Goal: Obtain resource: Download file/media

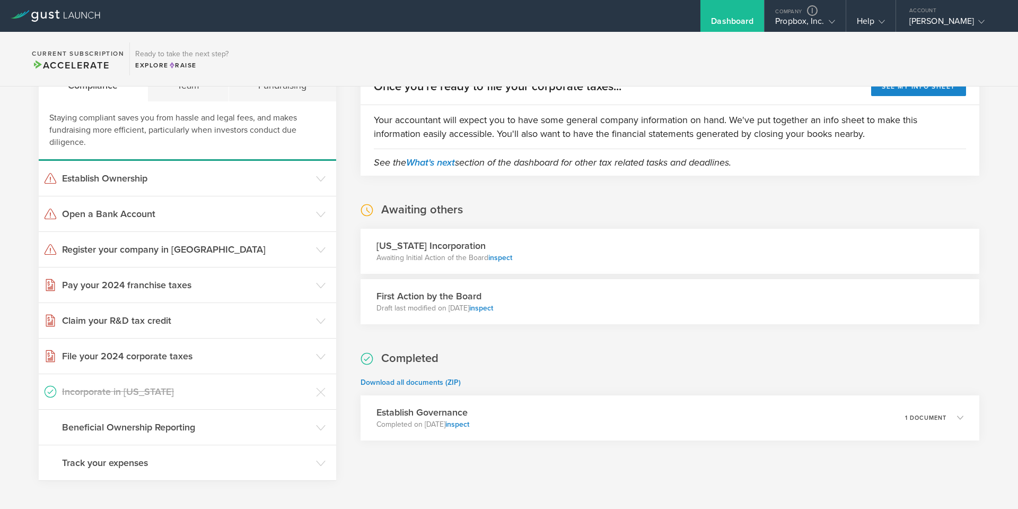
scroll to position [152, 0]
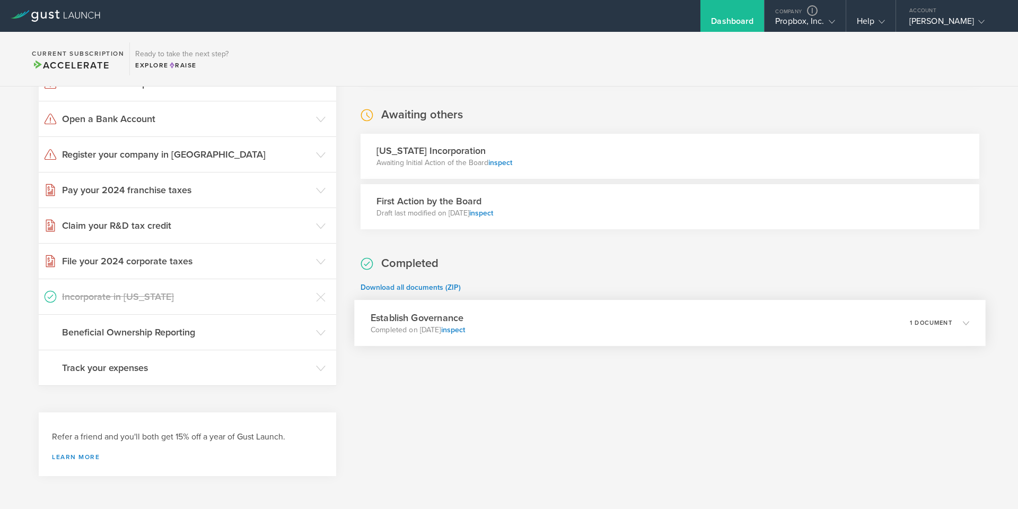
click at [517, 330] on div "Establish Governance Completed on Sep 17, 2025 inspect 1 document" at bounding box center [670, 323] width 632 height 46
click at [468, 369] on div "Action by the Incorporator" at bounding box center [491, 362] width 240 height 27
click at [587, 191] on div "First Action by the Board Draft last modified on Sep 17, 2025 inspect" at bounding box center [670, 206] width 619 height 45
click at [493, 209] on link "inspect" at bounding box center [481, 212] width 24 height 9
click at [498, 160] on link "inspect" at bounding box center [497, 162] width 24 height 9
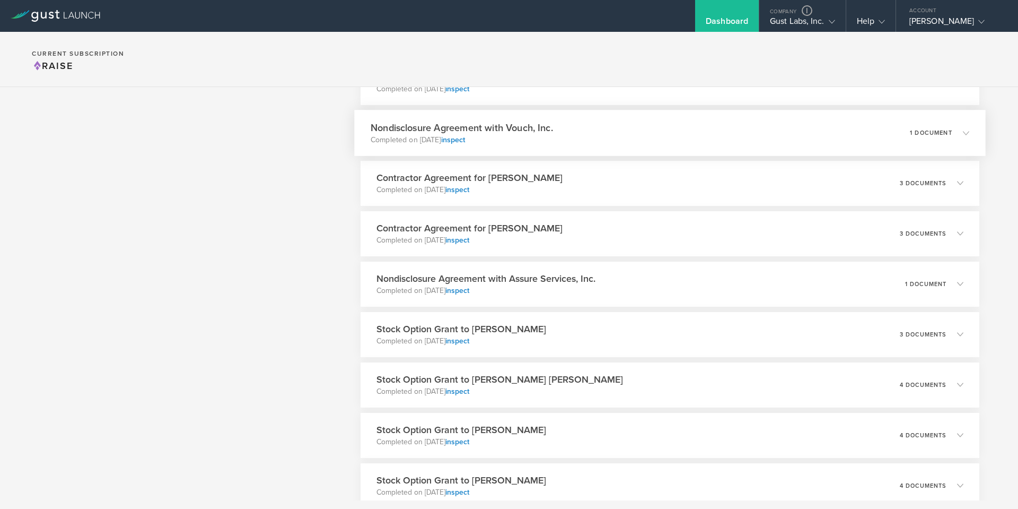
scroll to position [849, 0]
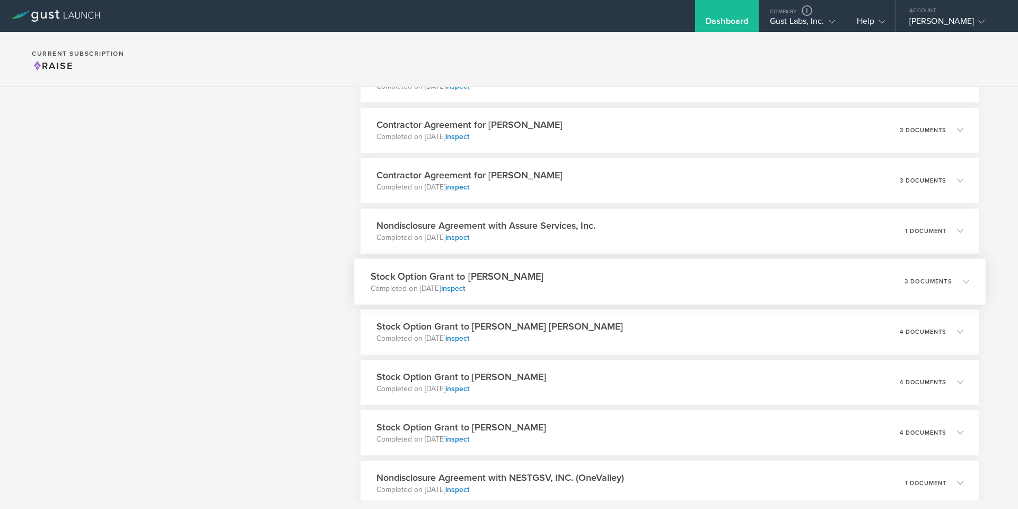
click at [640, 278] on div "Stock Option [PERSON_NAME] to [PERSON_NAME] Completed on [DATE] inspect 3 docum…" at bounding box center [670, 281] width 632 height 46
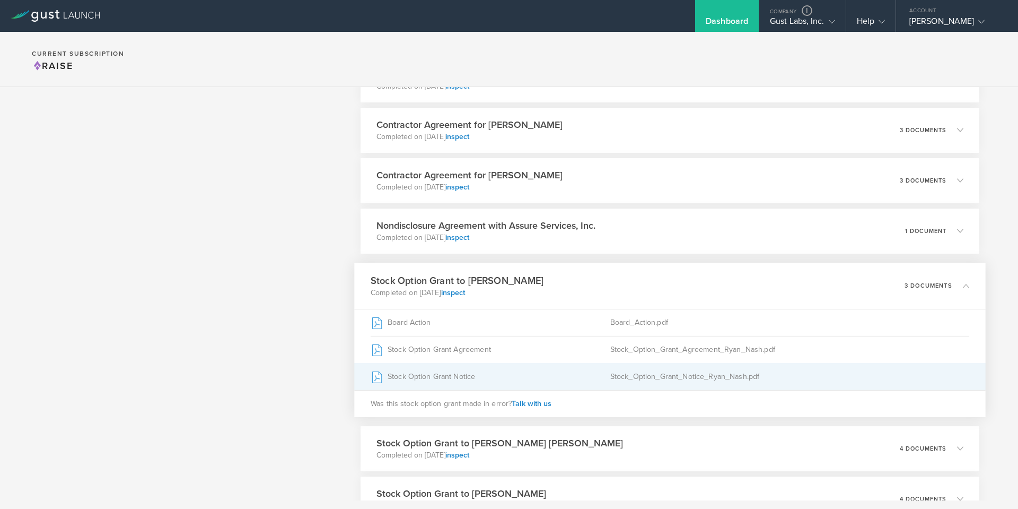
click at [438, 371] on div "Stock Option Grant Notice" at bounding box center [491, 376] width 240 height 27
click at [447, 368] on div "Stock Option Grant Notice" at bounding box center [491, 376] width 240 height 27
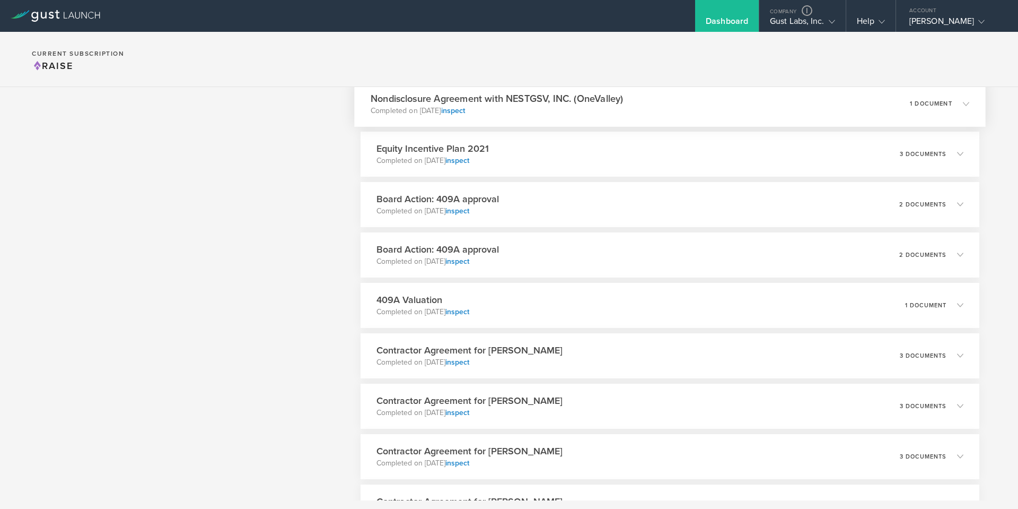
scroll to position [1379, 0]
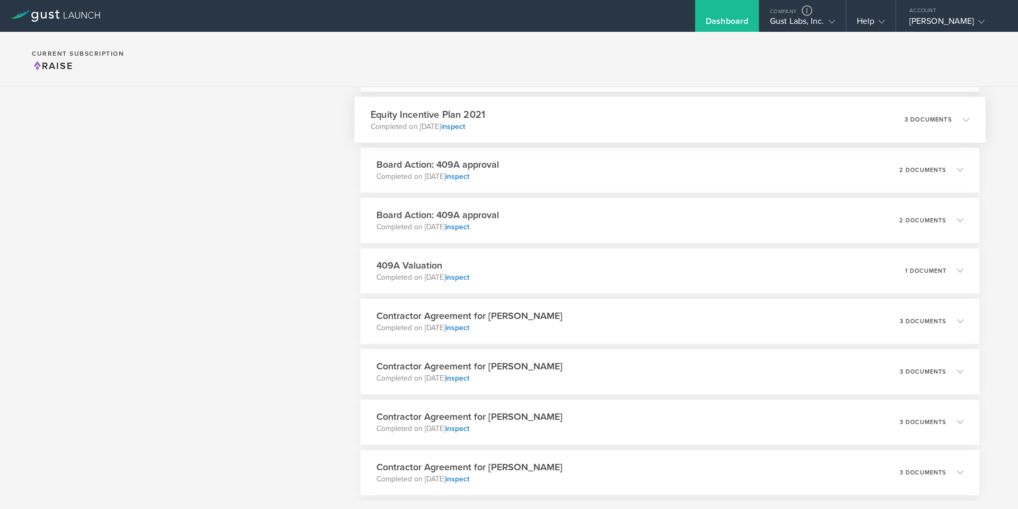
click at [538, 129] on div "Equity Incentive Plan 2021 Completed on [DATE] inspect 3 documents" at bounding box center [670, 120] width 632 height 46
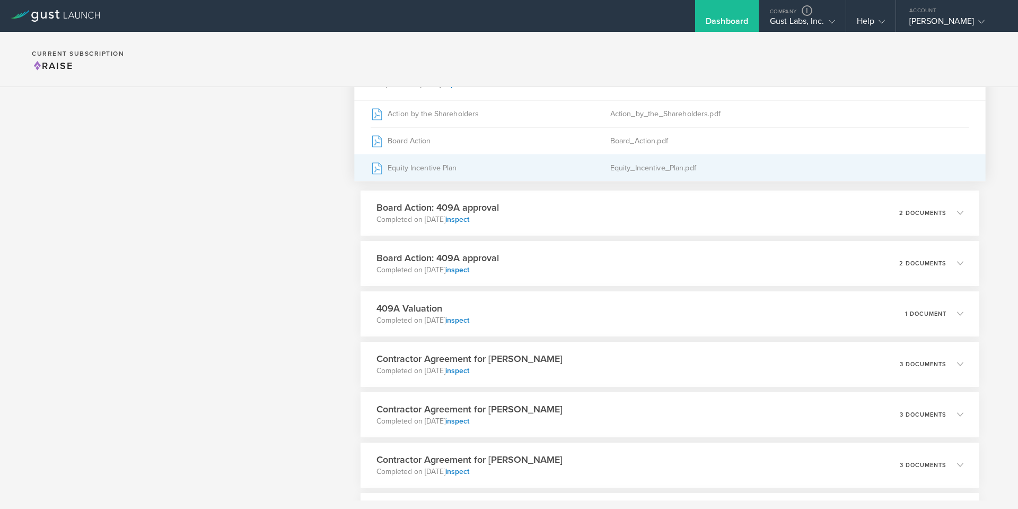
scroll to position [1273, 0]
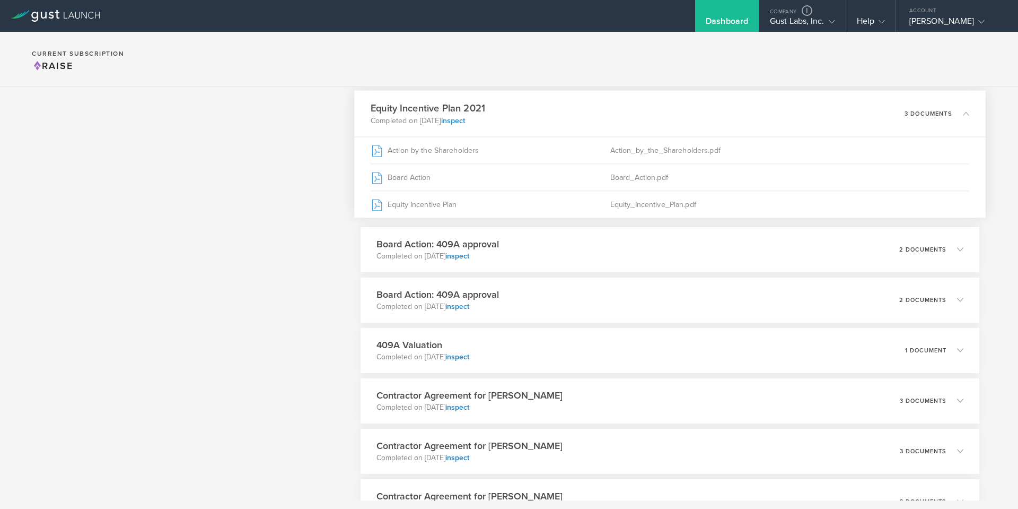
click at [465, 121] on link "inspect" at bounding box center [453, 120] width 24 height 9
